Goal: Task Accomplishment & Management: Use online tool/utility

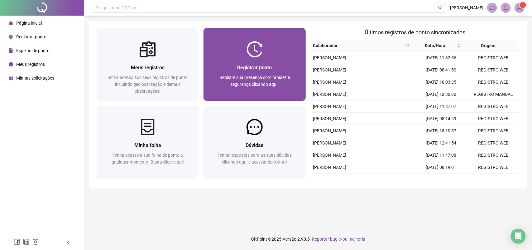
click at [244, 84] on span "Registre sua presença com rapidez e segurança clicando aqui!" at bounding box center [254, 81] width 70 height 12
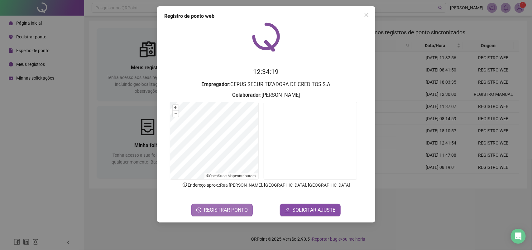
click at [232, 208] on span "REGISTRAR PONTO" at bounding box center [226, 209] width 44 height 7
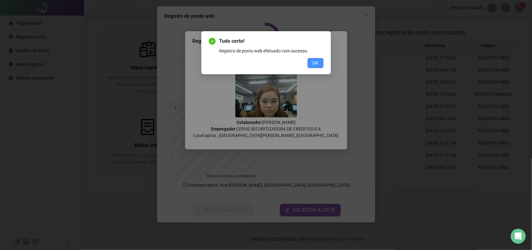
click at [316, 66] on span "OK" at bounding box center [316, 63] width 6 height 7
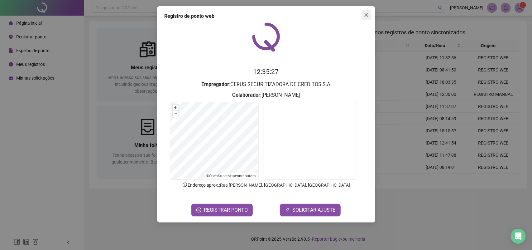
click at [367, 17] on icon "close" at bounding box center [366, 14] width 5 height 5
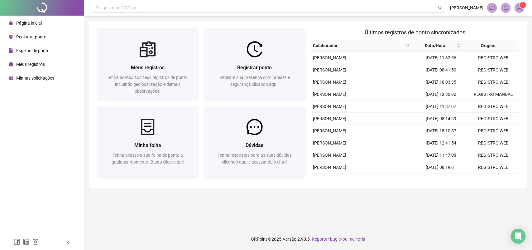
click at [42, 65] on span "Meus registros" at bounding box center [30, 64] width 29 height 5
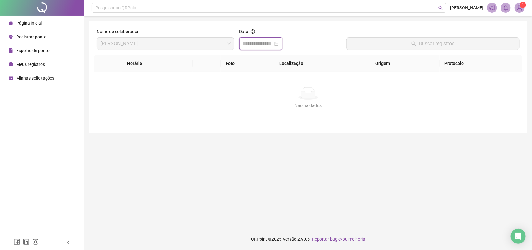
drag, startPoint x: 255, startPoint y: 41, endPoint x: 252, endPoint y: 46, distance: 5.4
click at [255, 41] on input at bounding box center [258, 43] width 30 height 7
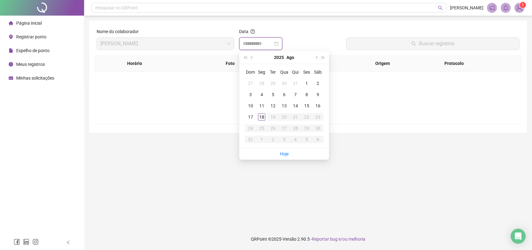
type input "**********"
click at [259, 116] on div "18" at bounding box center [261, 116] width 7 height 7
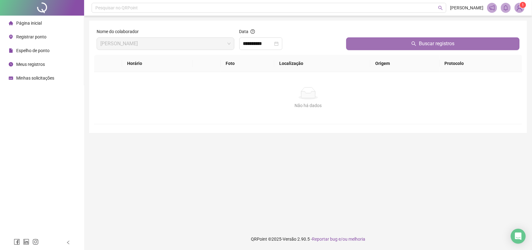
click at [383, 38] on button "Buscar registros" at bounding box center [432, 43] width 173 height 12
